Goal: Use online tool/utility: Use online tool/utility

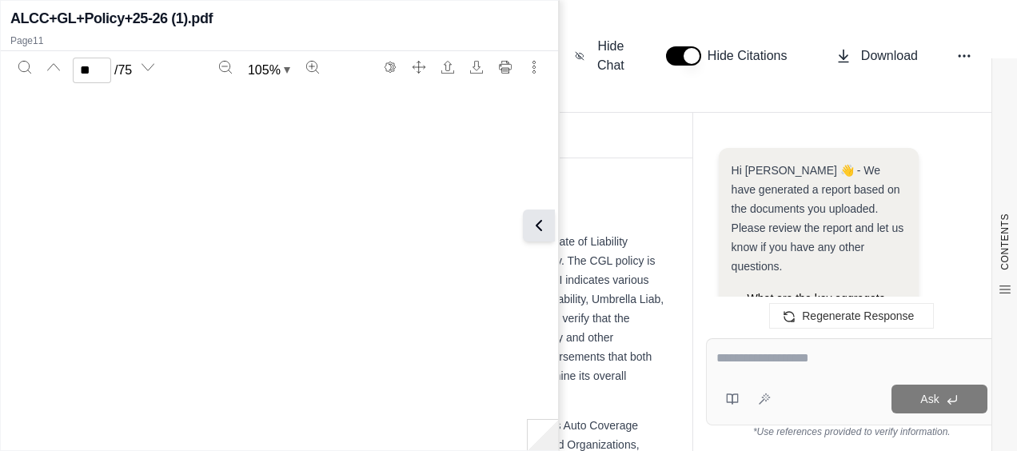
scroll to position [6874, 0]
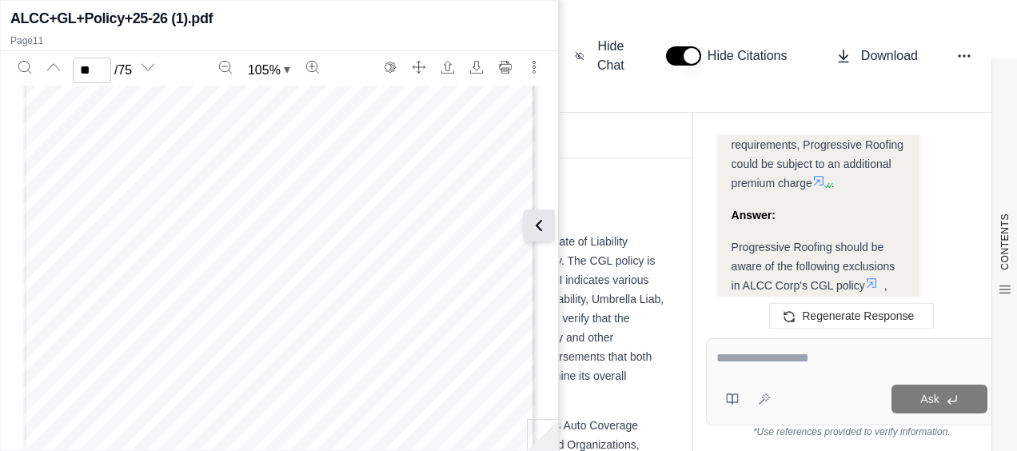
click at [540, 234] on icon at bounding box center [538, 225] width 19 height 19
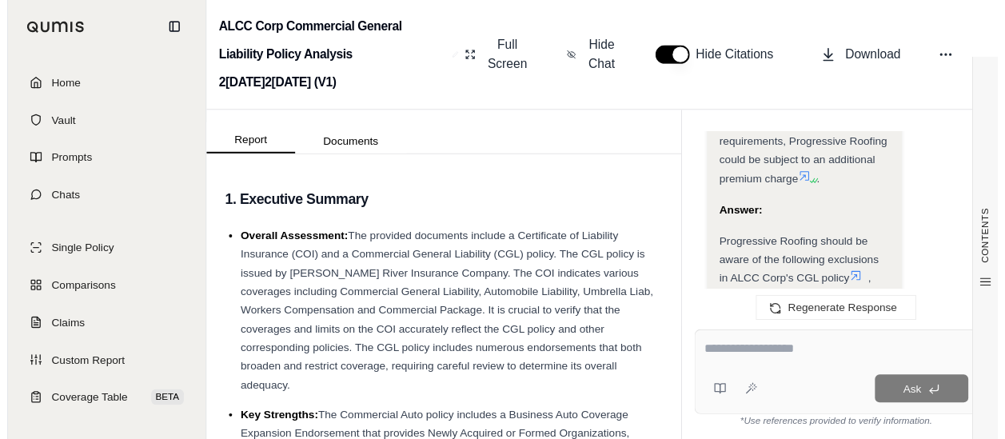
scroll to position [16942, 0]
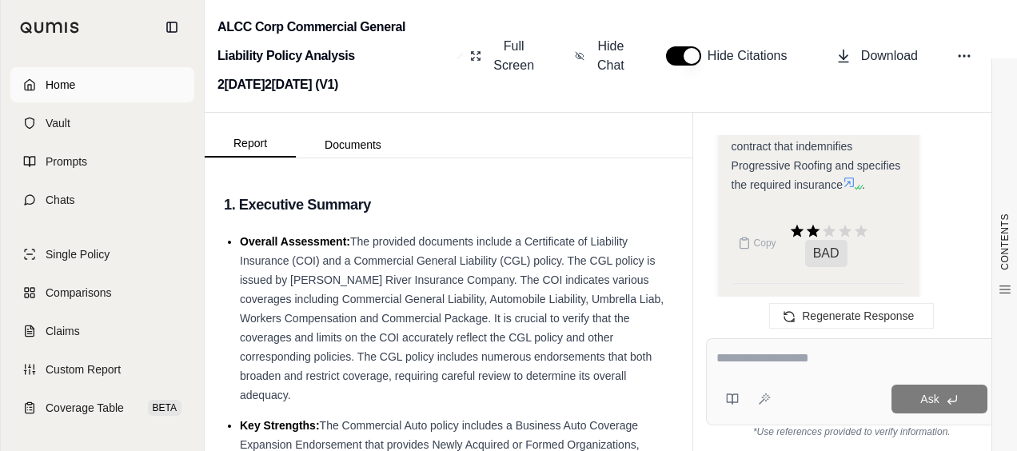
click at [69, 82] on span "Home" at bounding box center [61, 85] width 30 height 16
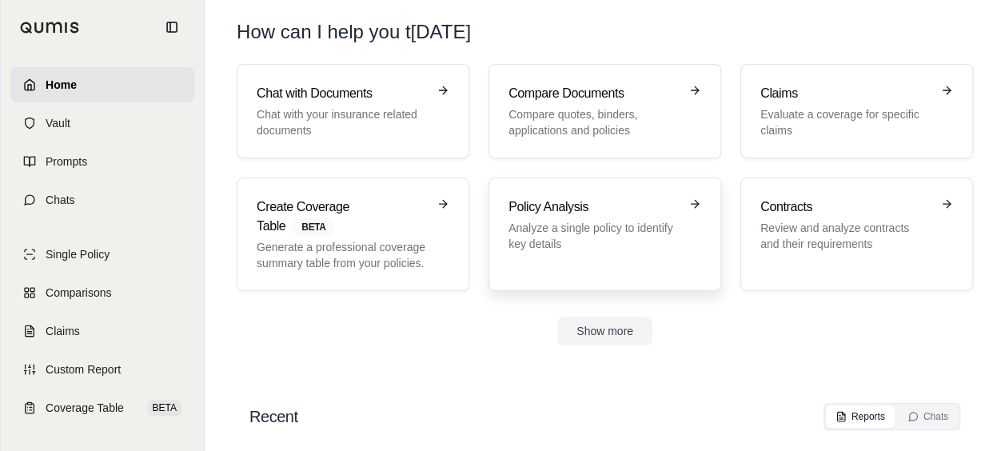
click at [525, 237] on p "Analyze a single policy to identify key details" at bounding box center [594, 236] width 170 height 32
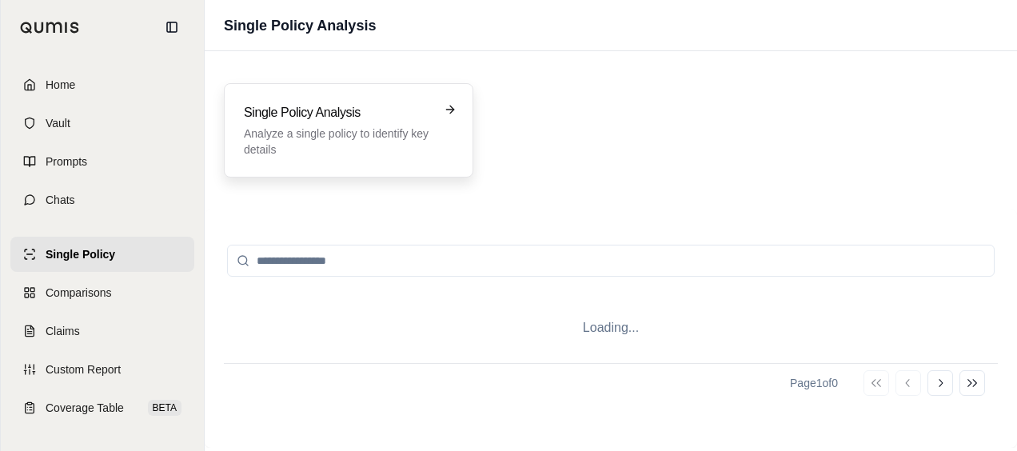
click at [391, 101] on div "Single Policy Analysis Analyze a single policy to identify key details" at bounding box center [349, 130] width 250 height 94
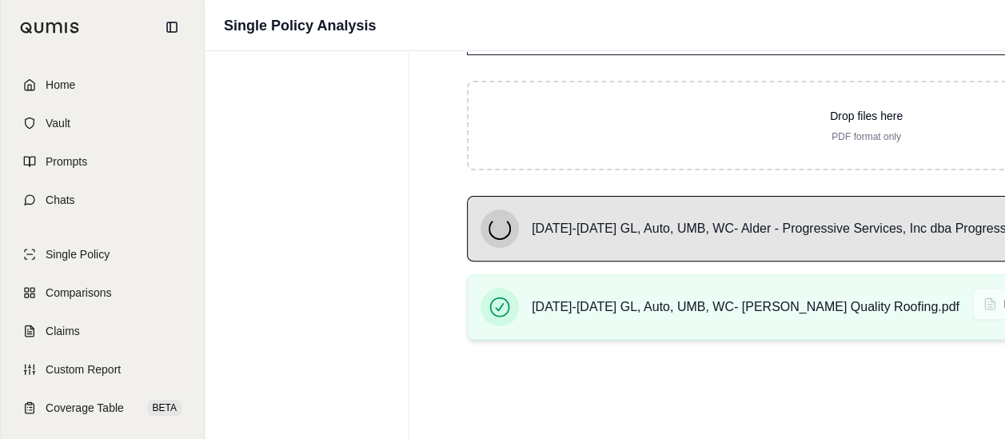
scroll to position [152, 0]
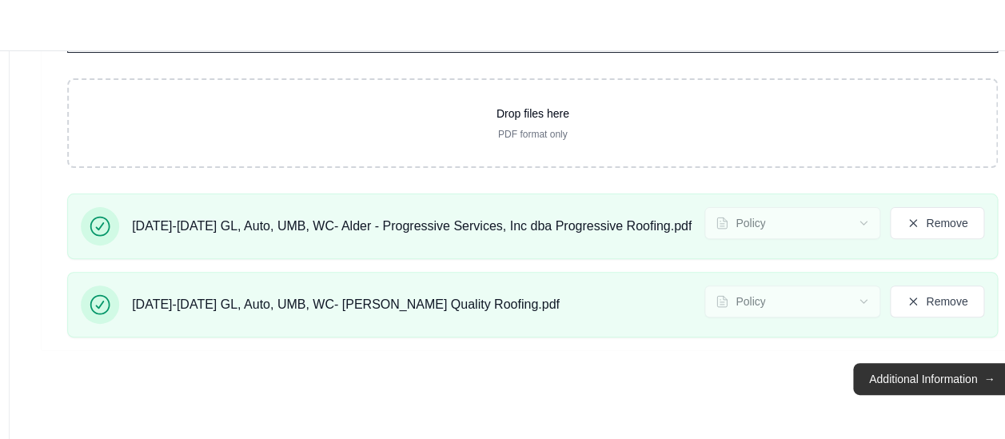
click at [867, 378] on button "Additional Information →" at bounding box center [932, 379] width 158 height 32
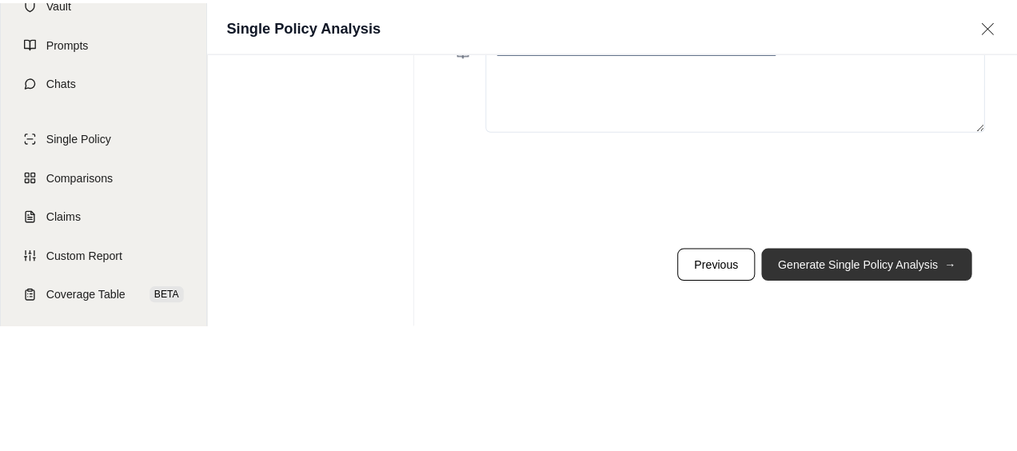
scroll to position [0, 0]
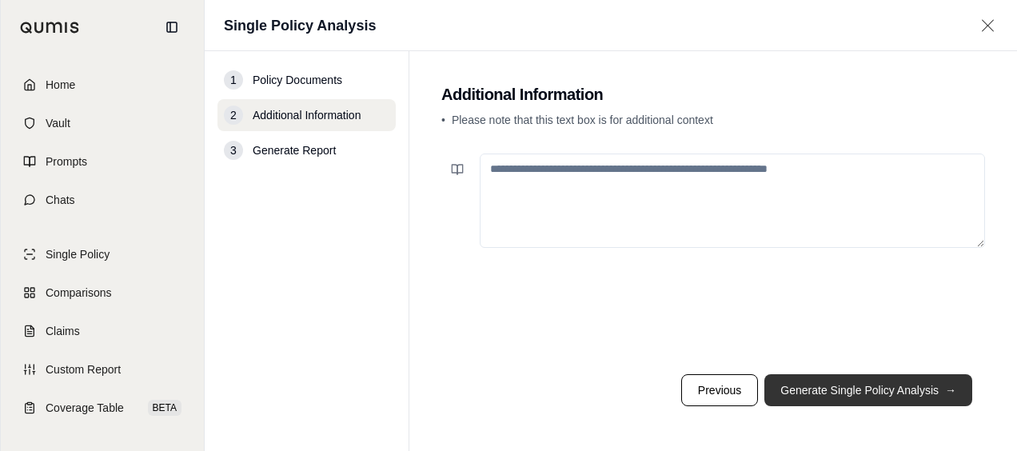
click at [801, 382] on button "Generate Single Policy Analysis →" at bounding box center [869, 390] width 208 height 32
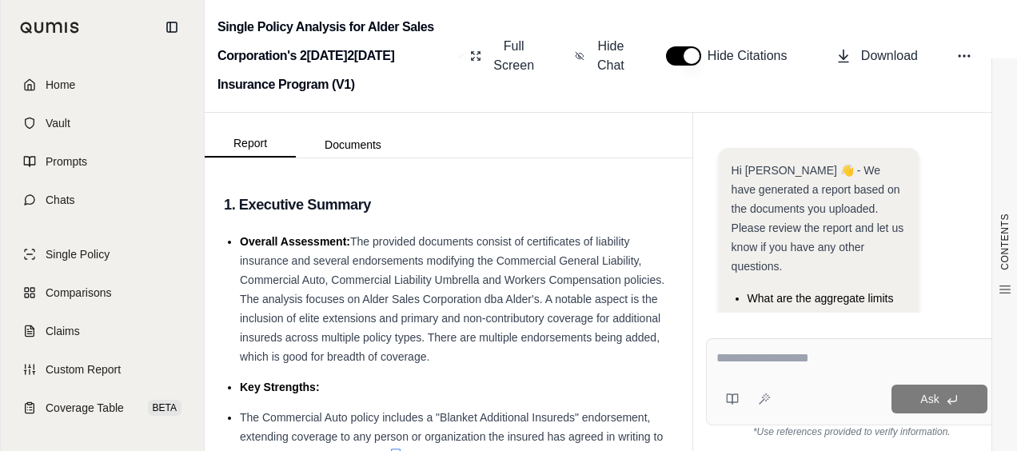
scroll to position [229, 0]
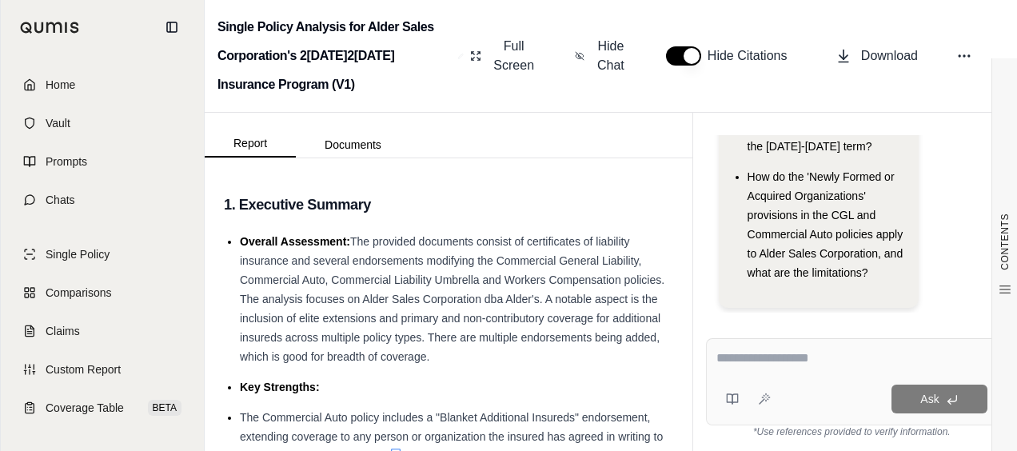
click at [778, 362] on textarea at bounding box center [852, 358] width 271 height 19
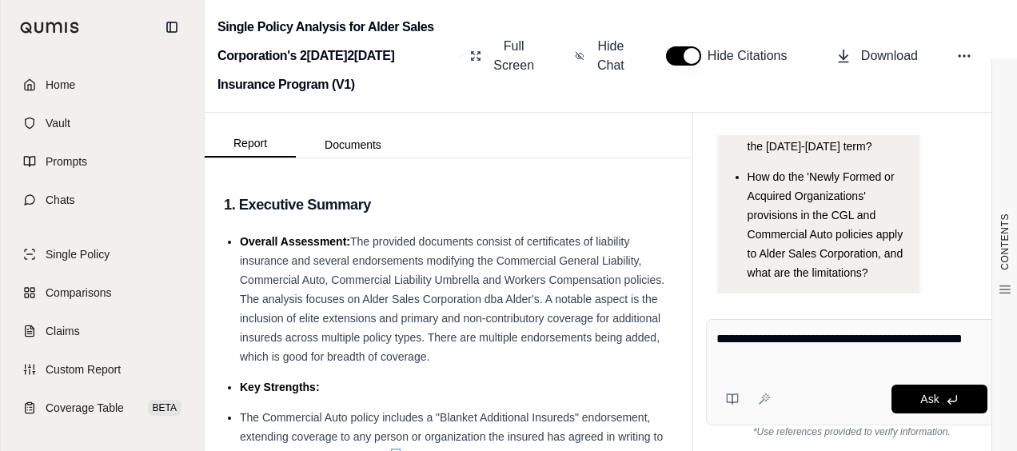
type textarea "**********"
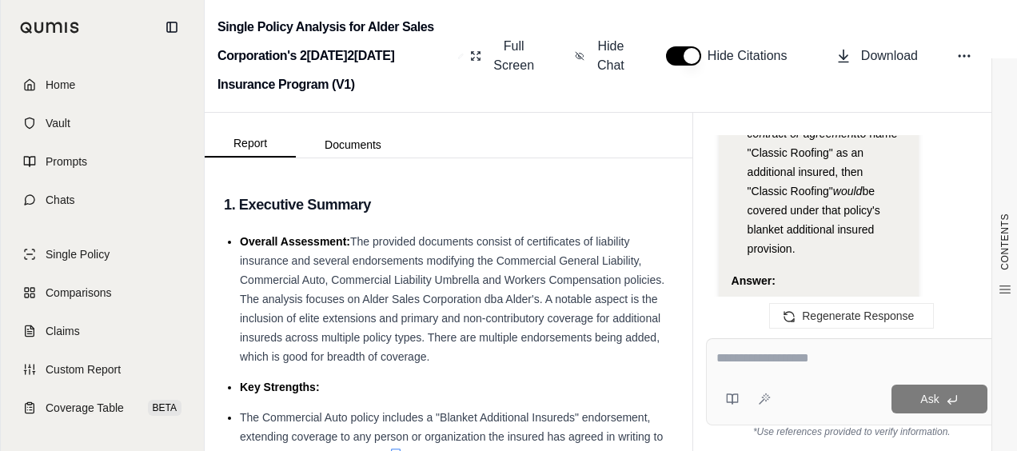
scroll to position [2953, 0]
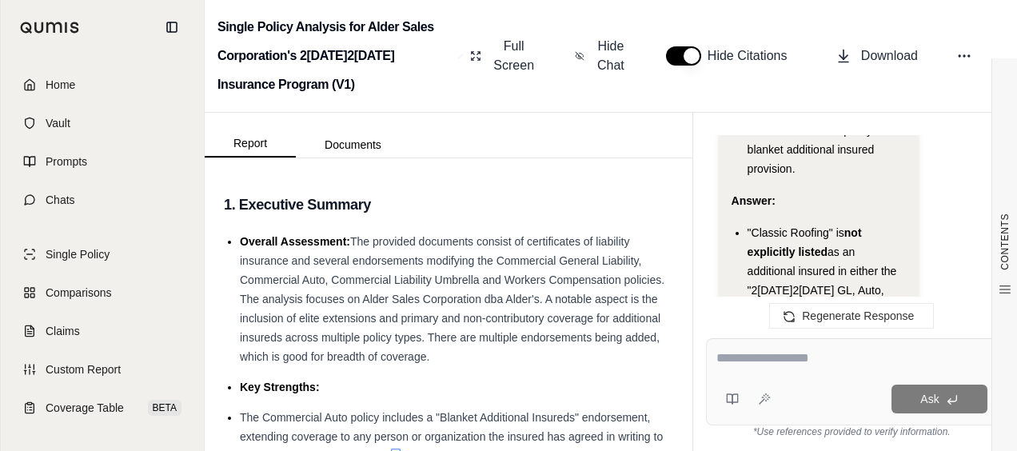
click at [741, 359] on textarea at bounding box center [852, 358] width 271 height 19
type textarea "*"
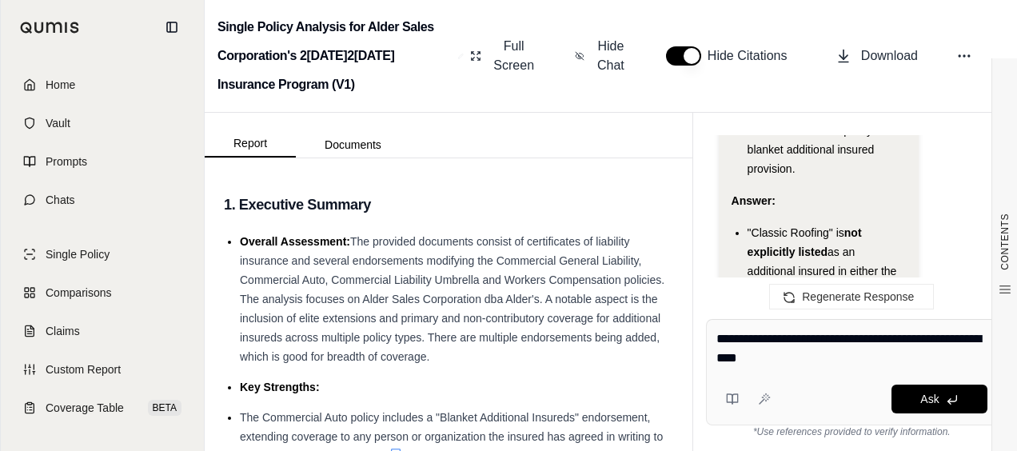
type textarea "**********"
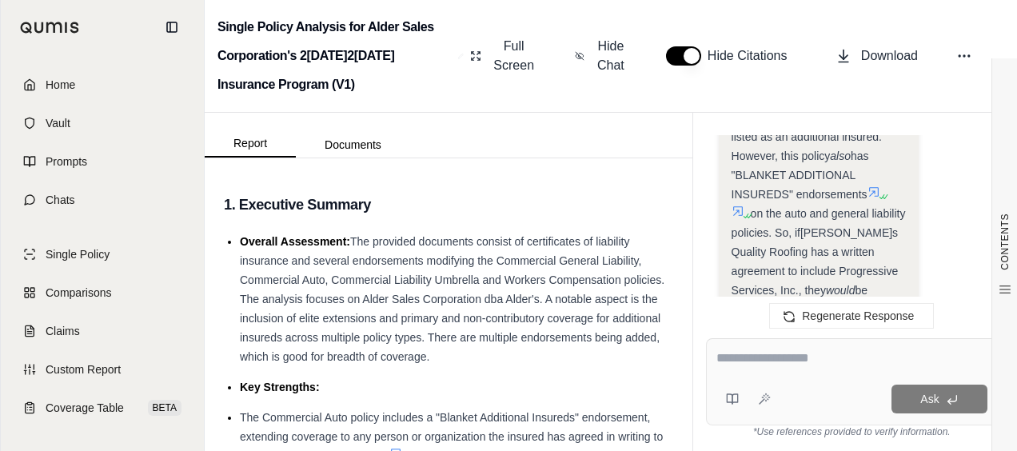
scroll to position [5878, 0]
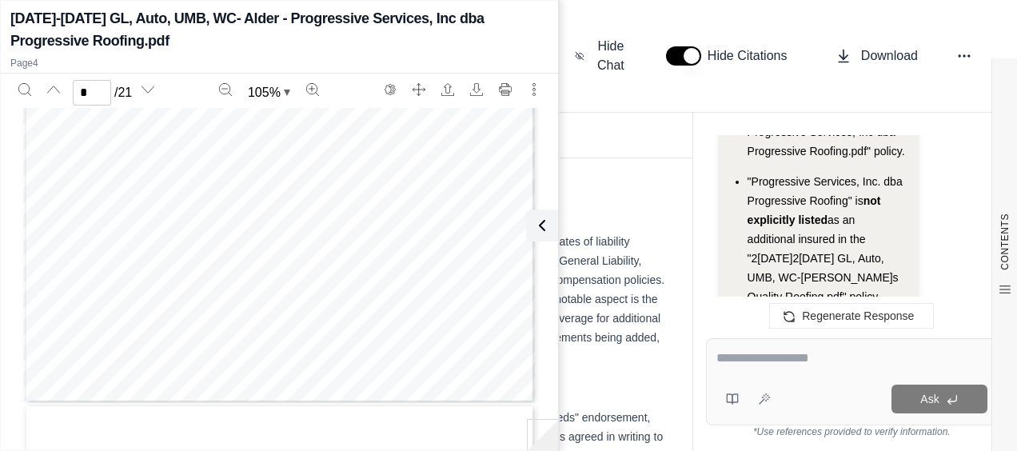
type input "*"
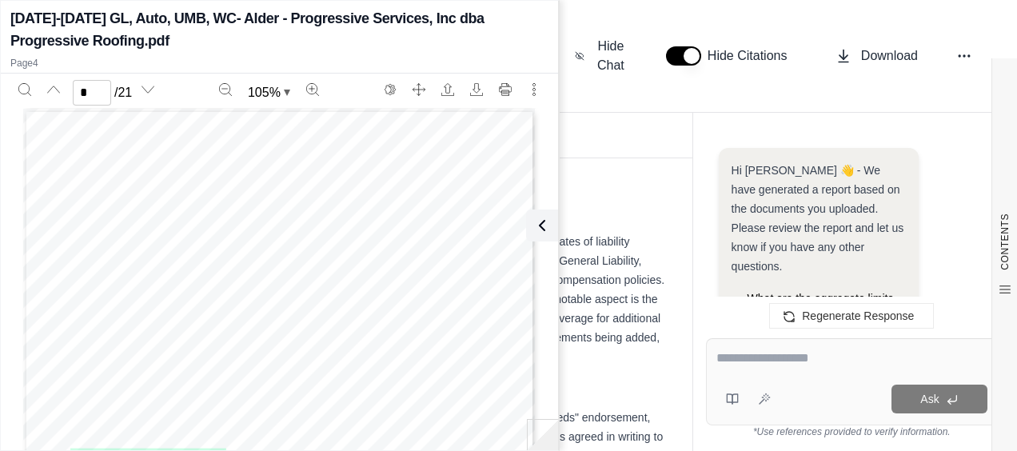
scroll to position [6720, 0]
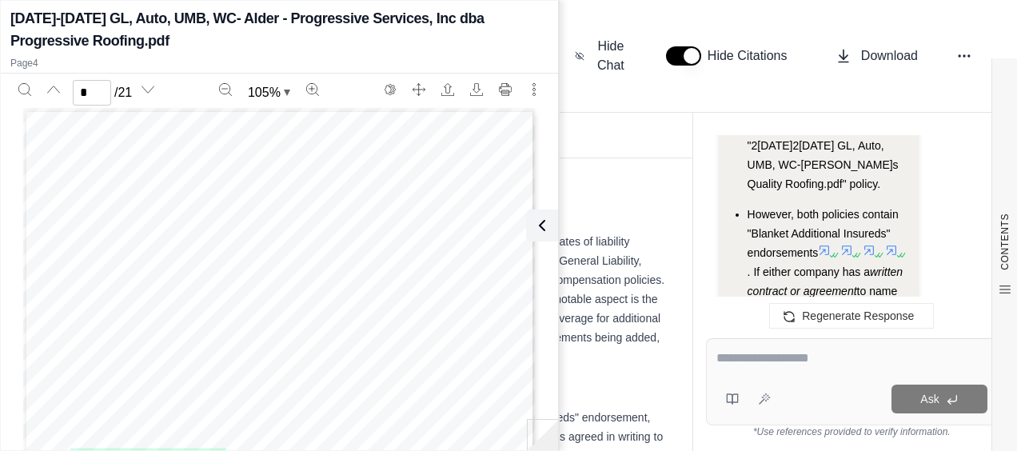
click at [760, 366] on textarea at bounding box center [852, 358] width 271 height 19
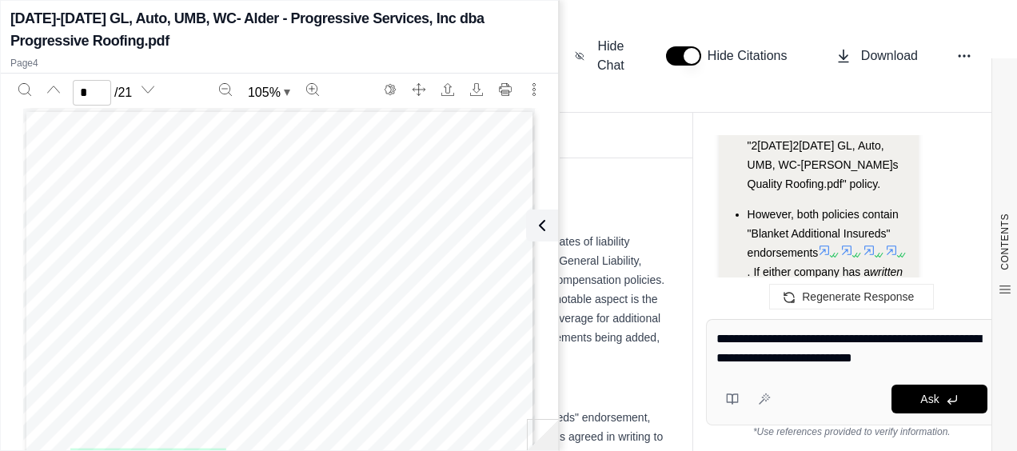
type textarea "**********"
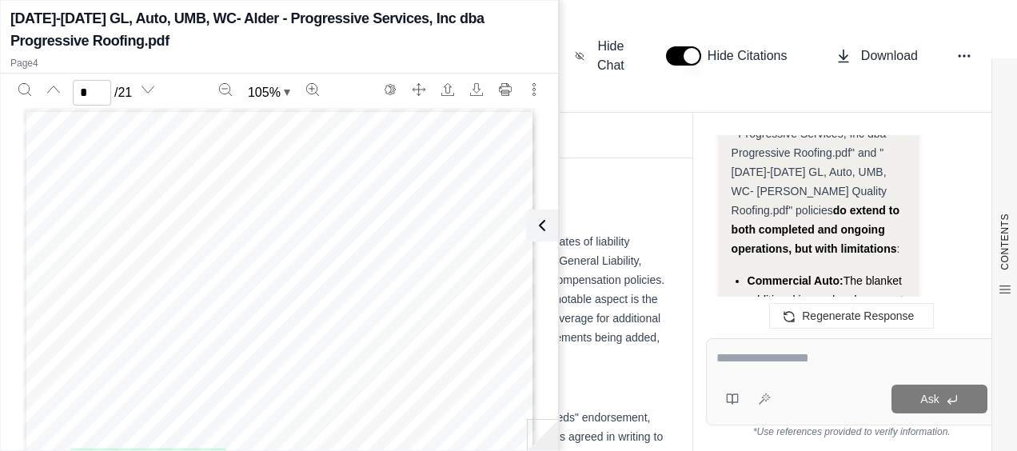
scroll to position [10650, 0]
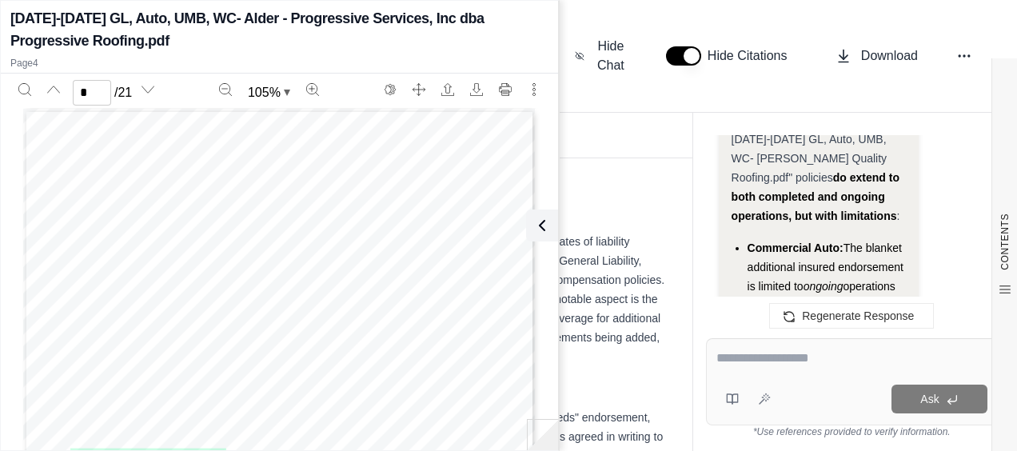
click at [821, 343] on div "Ask" at bounding box center [852, 381] width 292 height 87
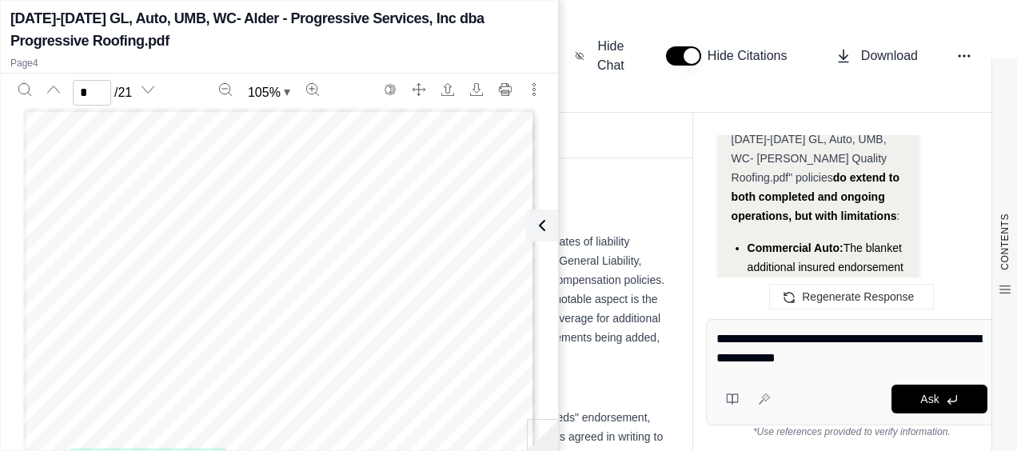
type textarea "**********"
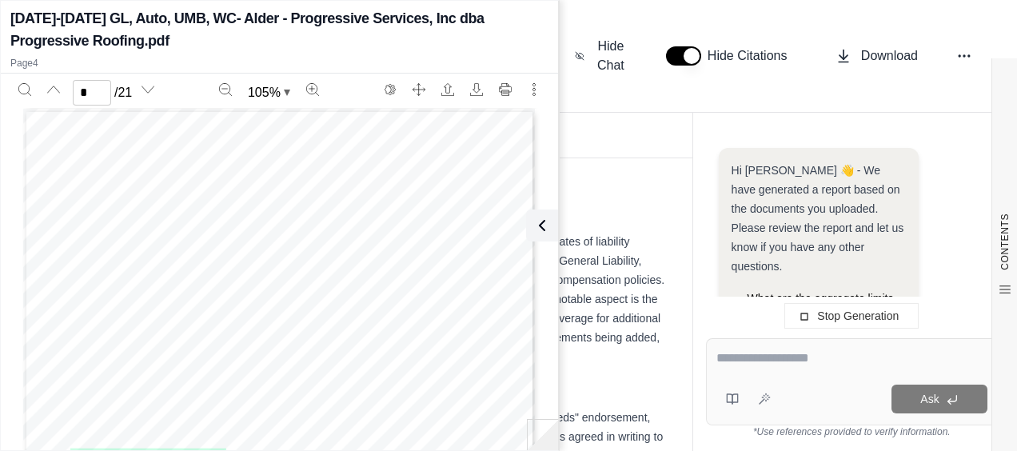
scroll to position [10671, 0]
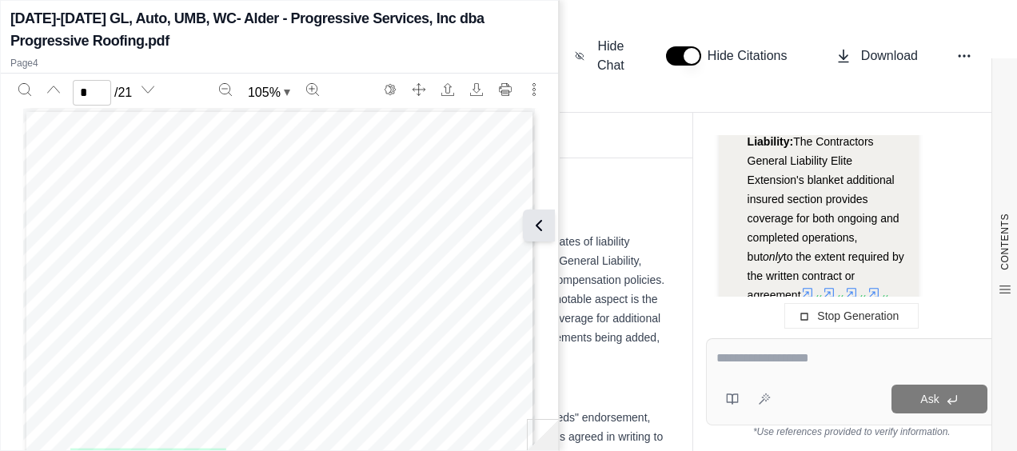
click at [534, 228] on icon at bounding box center [538, 225] width 19 height 19
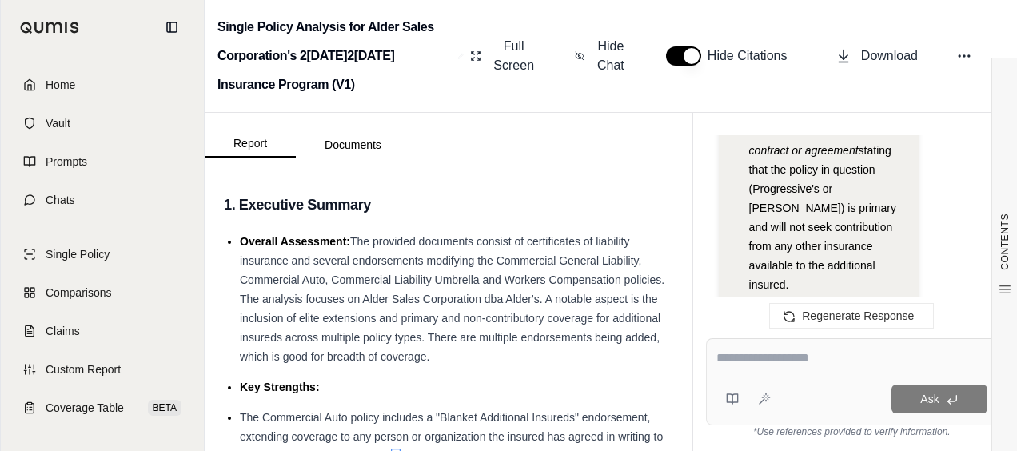
scroll to position [16150, 0]
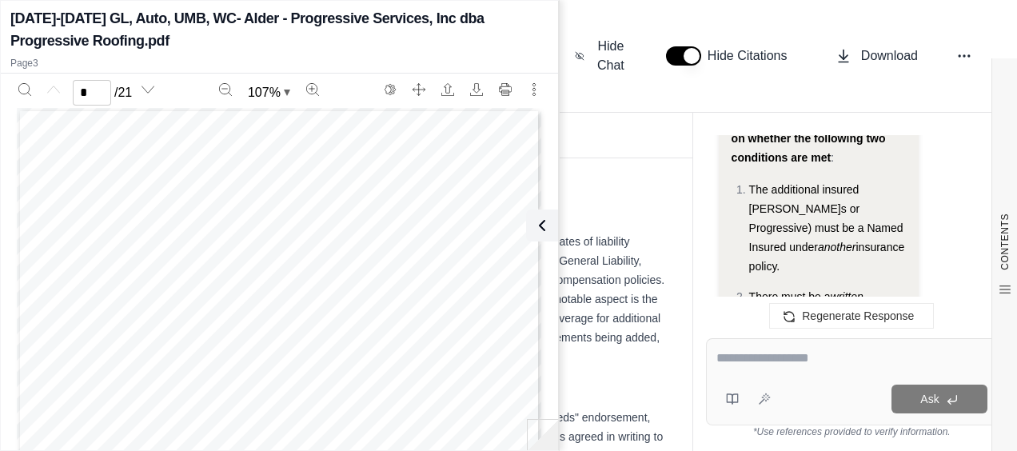
scroll to position [0, 0]
type input "*"
drag, startPoint x: 545, startPoint y: 226, endPoint x: 637, endPoint y: 307, distance: 122.9
click at [545, 226] on icon at bounding box center [542, 225] width 19 height 19
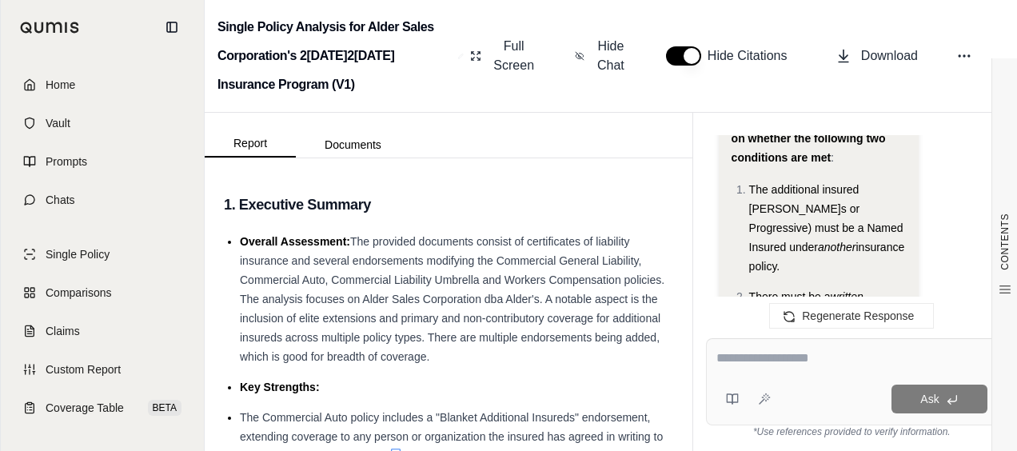
click at [757, 363] on textarea at bounding box center [852, 358] width 271 height 19
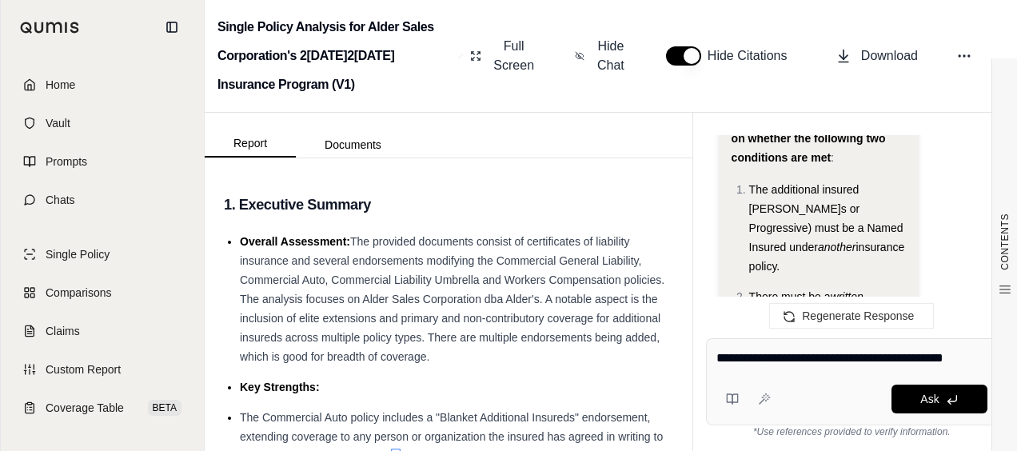
type textarea "**********"
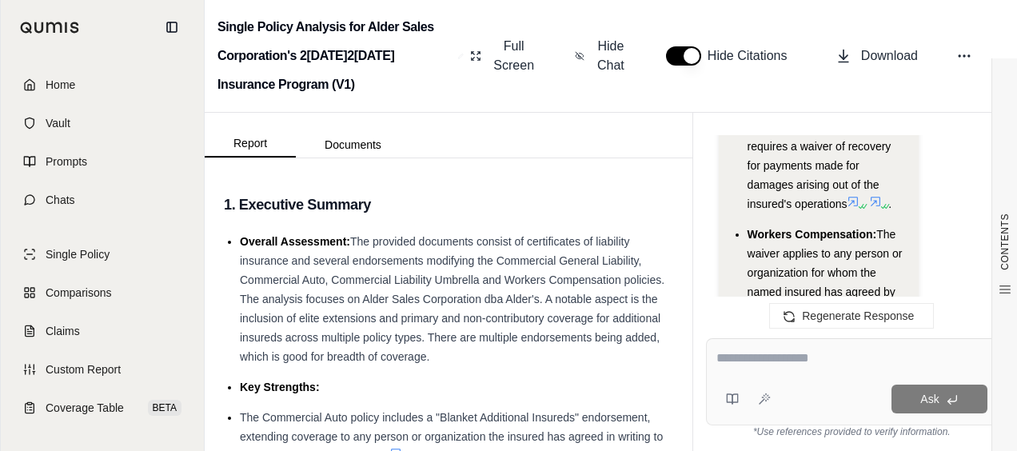
scroll to position [21431, 0]
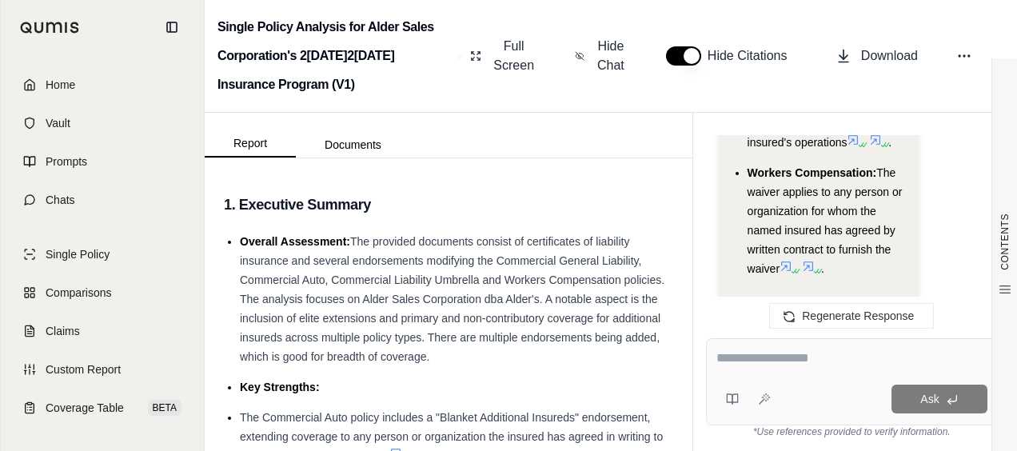
click at [736, 346] on div "Ask" at bounding box center [852, 381] width 292 height 87
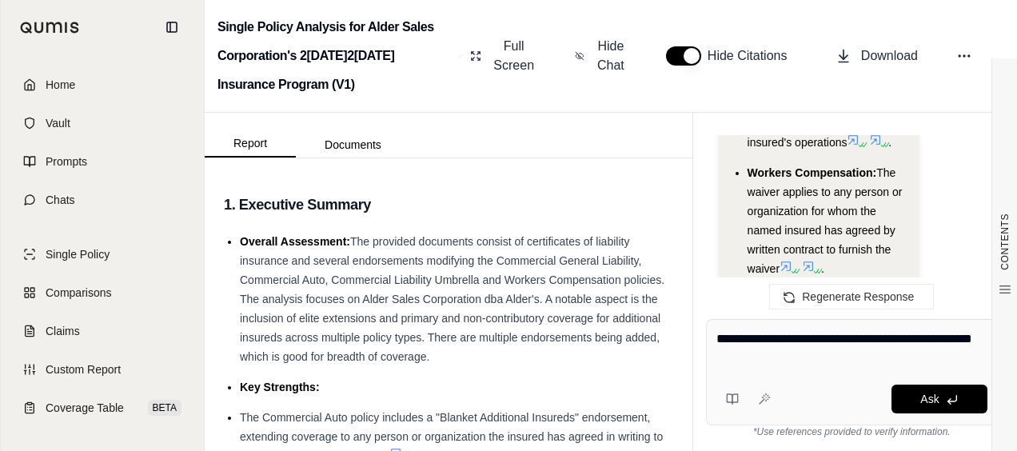
type textarea "**********"
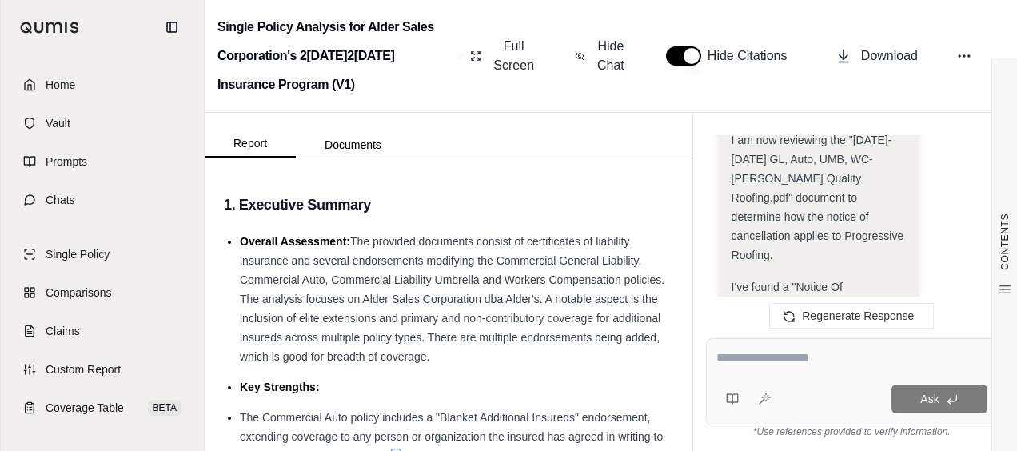
scroll to position [23679, 0]
